Goal: Task Accomplishment & Management: Use online tool/utility

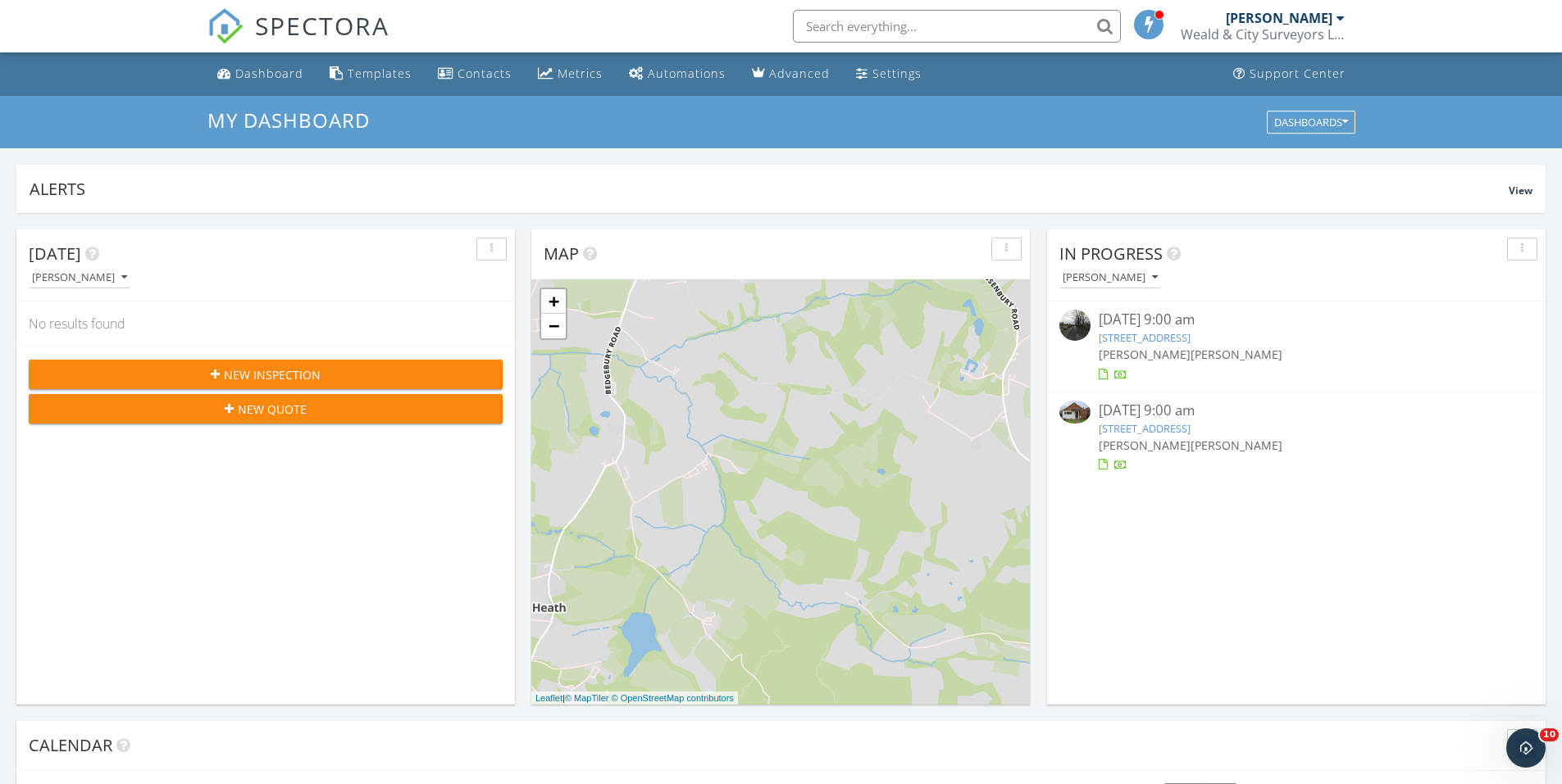
click at [1158, 336] on link "1 Chapel Row, Maidstone Road, Matfield , Tonbridge, Kent TN12 7LD" at bounding box center [1145, 338] width 92 height 15
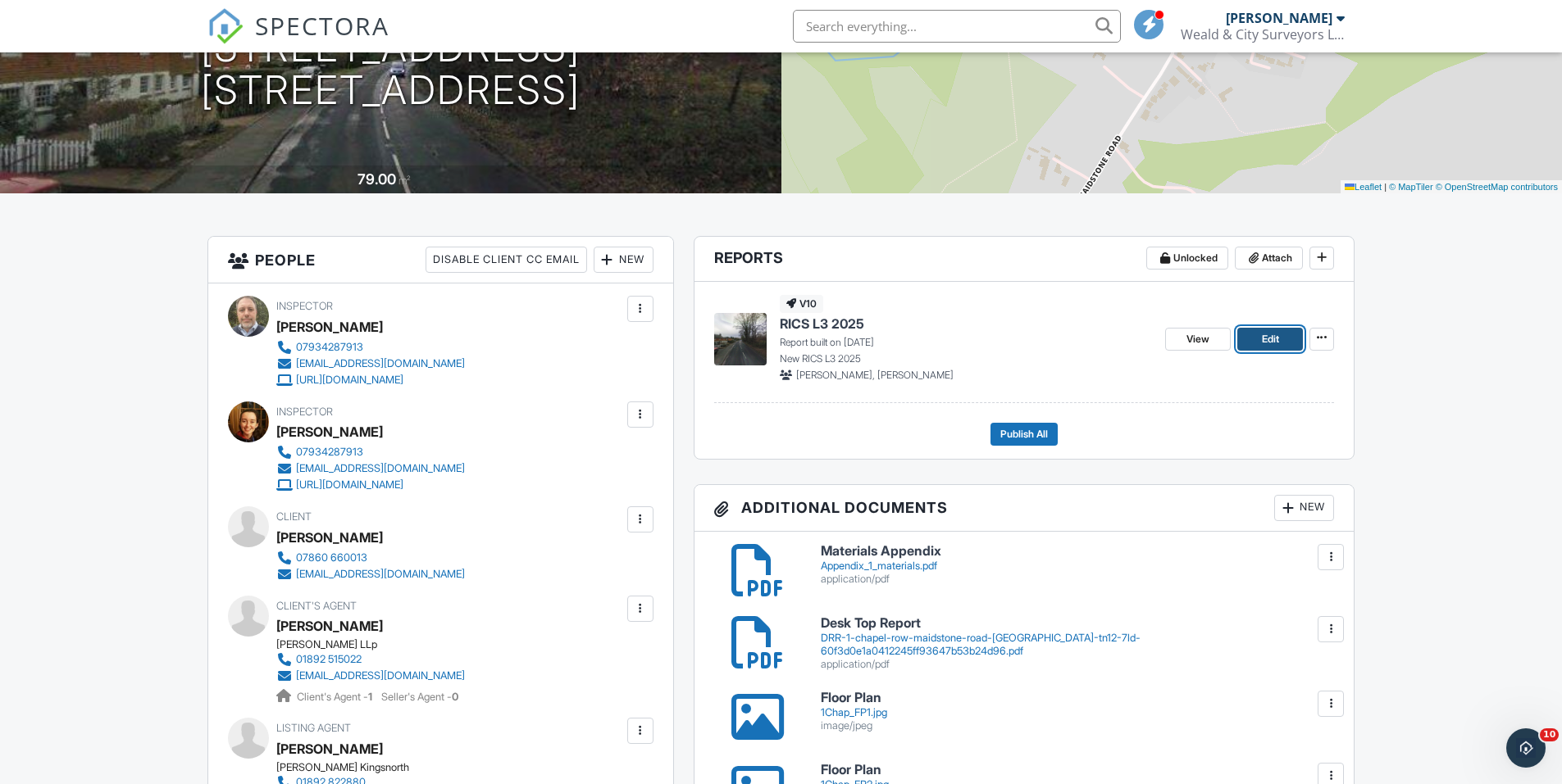
click at [1263, 341] on span "Edit" at bounding box center [1271, 339] width 18 height 17
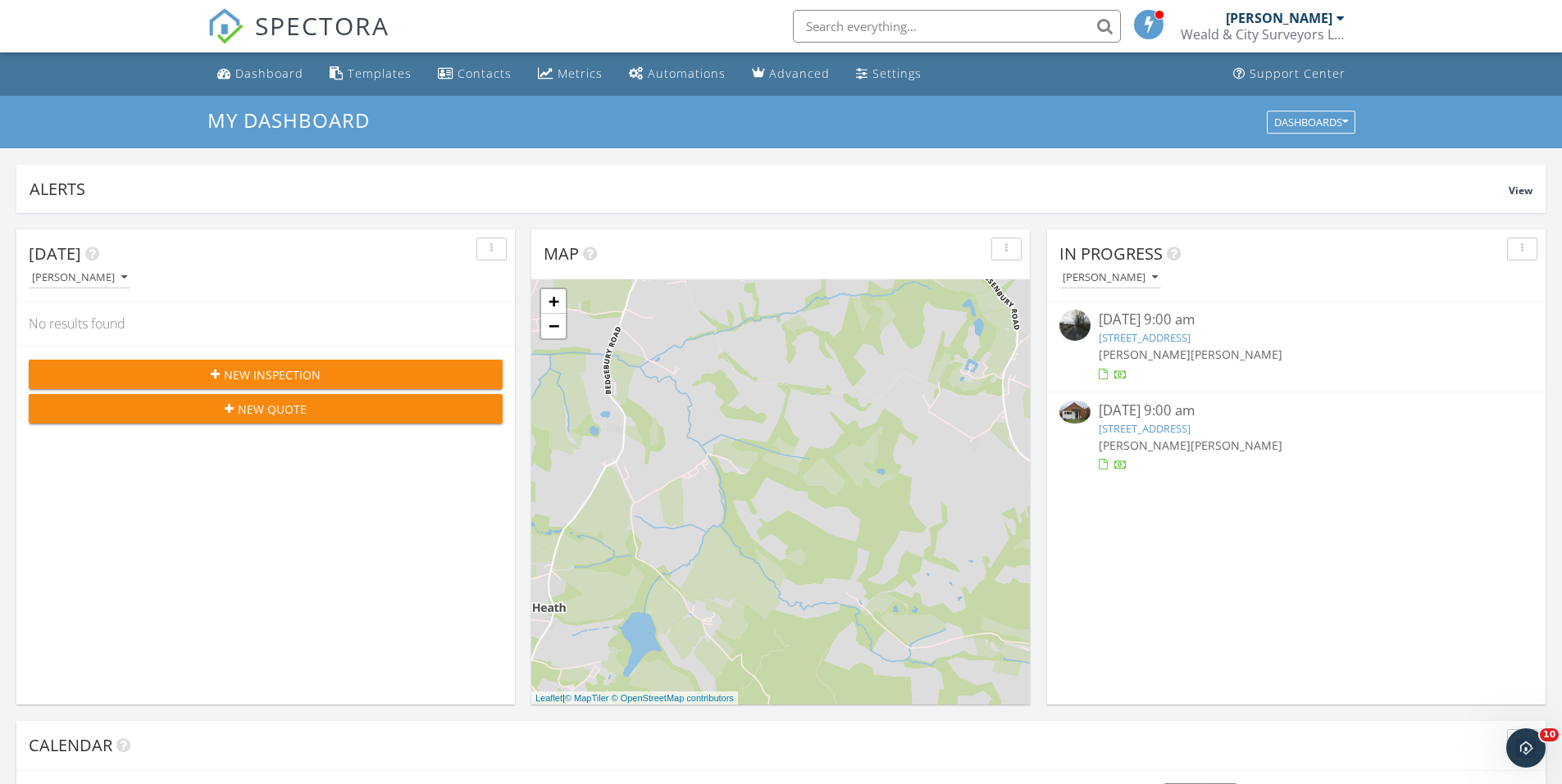
click at [1191, 332] on link "1 Chapel Row, Maidstone Road, Matfield , Tonbridge, Kent TN12 7LD" at bounding box center [1145, 338] width 92 height 15
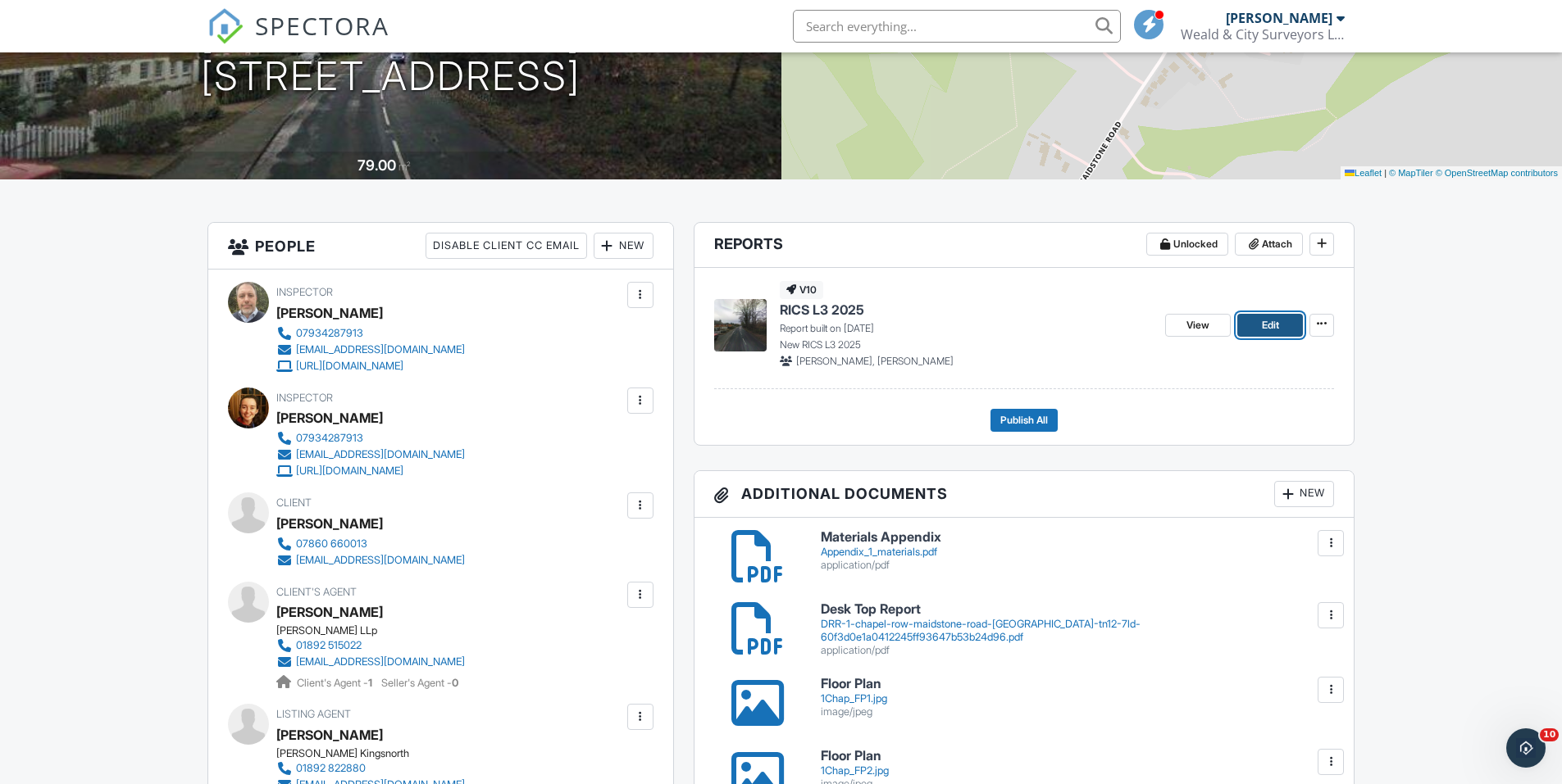
click at [1292, 333] on link "Edit" at bounding box center [1270, 325] width 66 height 23
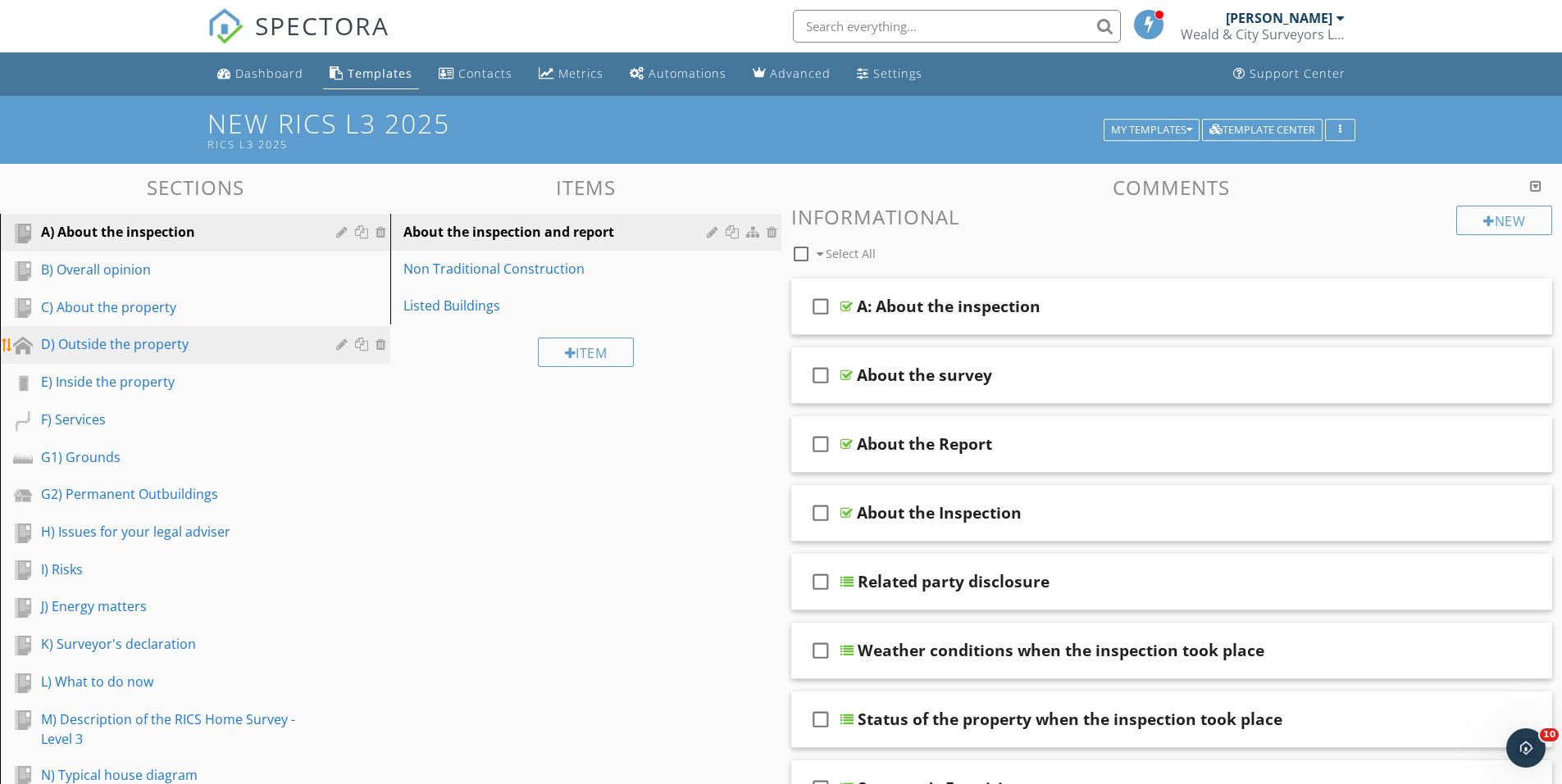
click at [167, 330] on link "D) Outside the property" at bounding box center [197, 344] width 386 height 37
